Goal: Information Seeking & Learning: Learn about a topic

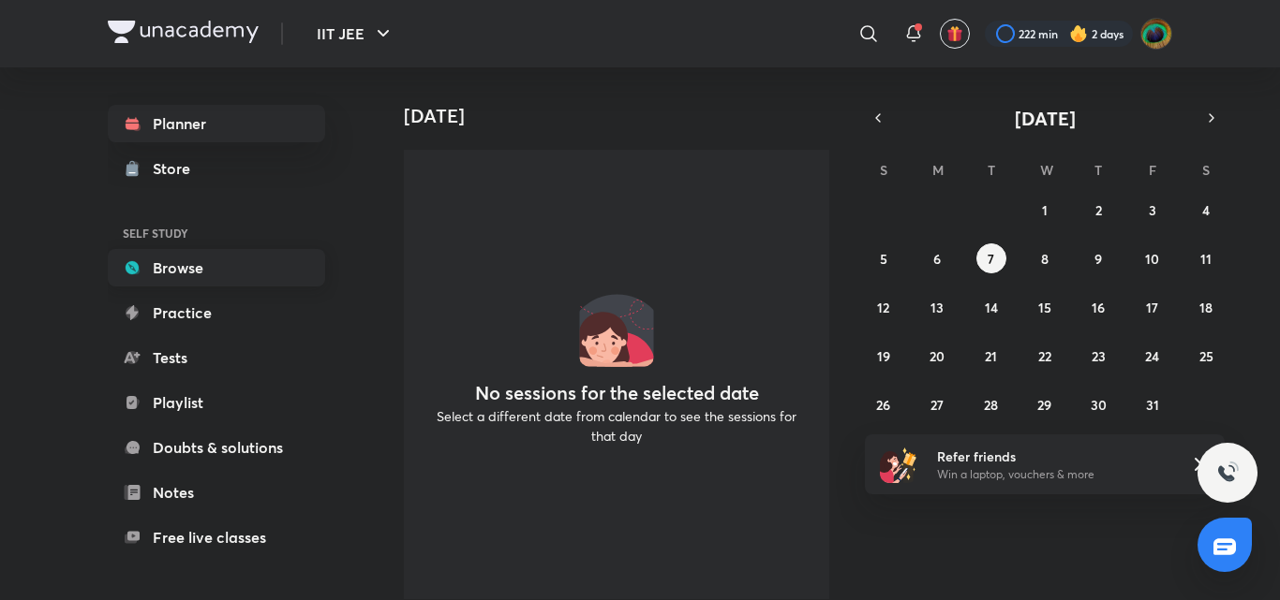
click at [194, 266] on link "Browse" at bounding box center [216, 267] width 217 height 37
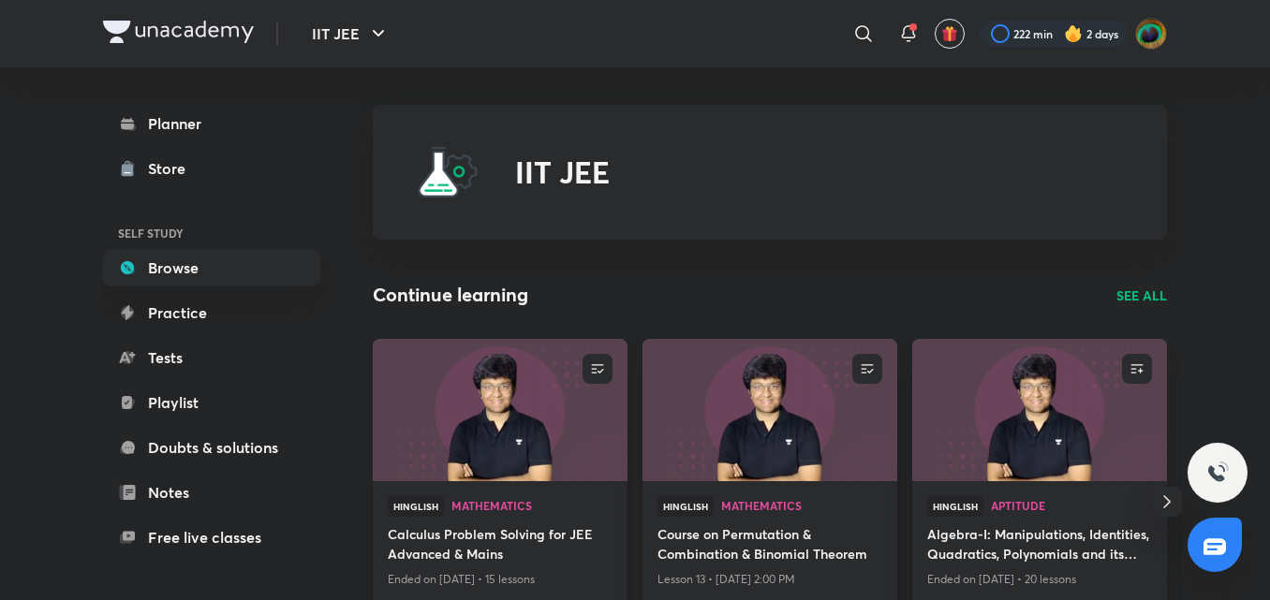
click at [533, 544] on h4 "Calculus Problem Solving for JEE Advanced & Mains" at bounding box center [500, 546] width 225 height 43
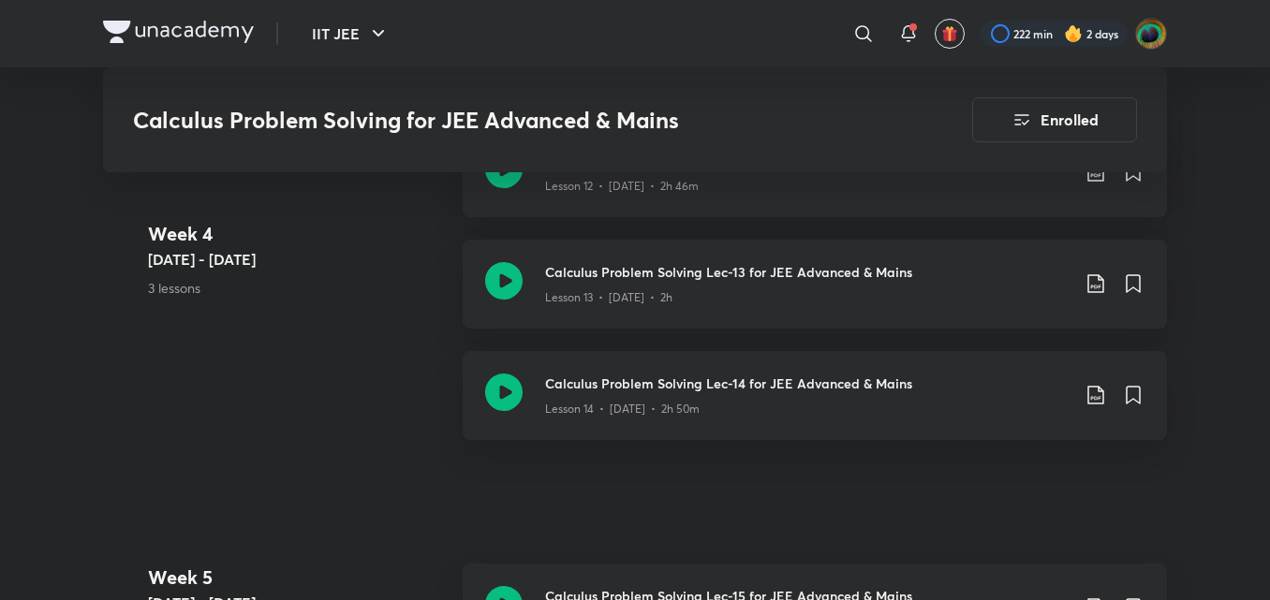
scroll to position [2691, 0]
click at [719, 279] on h3 "Calculus Problem Solving Lec-13 for JEE Advanced & Mains" at bounding box center [807, 271] width 525 height 20
